Goal: Navigation & Orientation: Find specific page/section

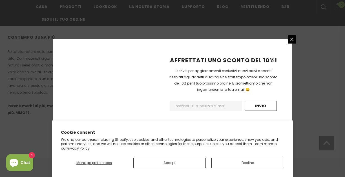
scroll to position [413, 0]
